Goal: Check status: Check status

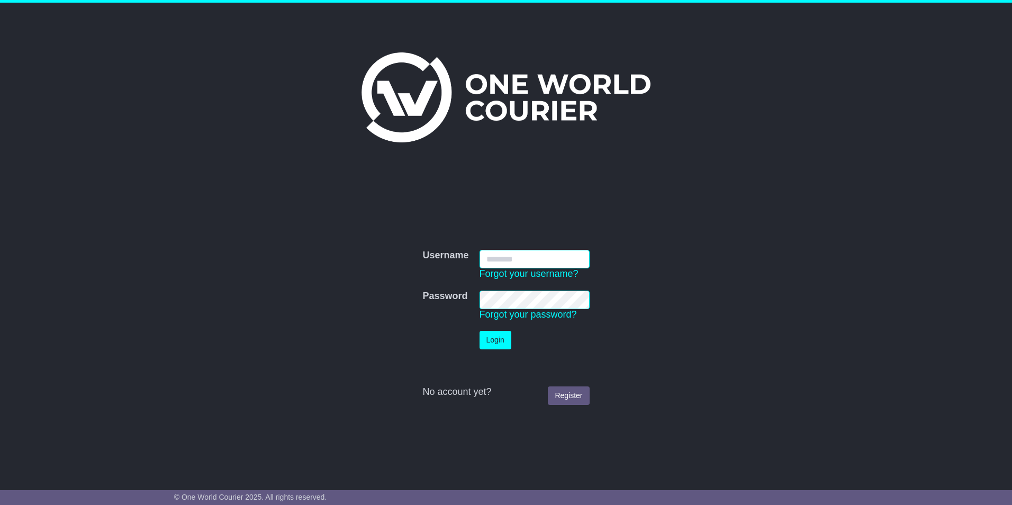
type input "**********"
click at [479, 337] on button "Login" at bounding box center [495, 340] width 32 height 19
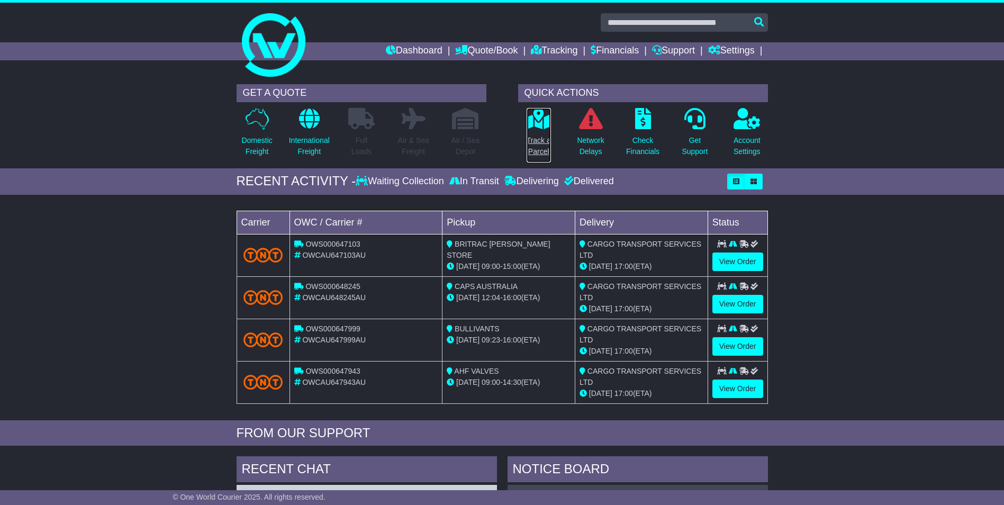
click at [535, 124] on icon at bounding box center [538, 118] width 24 height 21
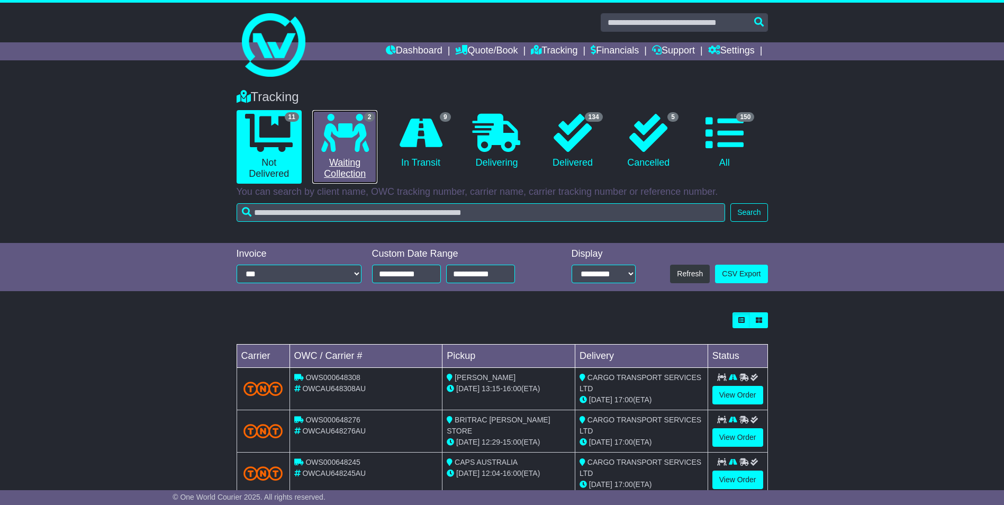
click at [348, 146] on icon at bounding box center [345, 133] width 48 height 38
